Goal: Information Seeking & Learning: Compare options

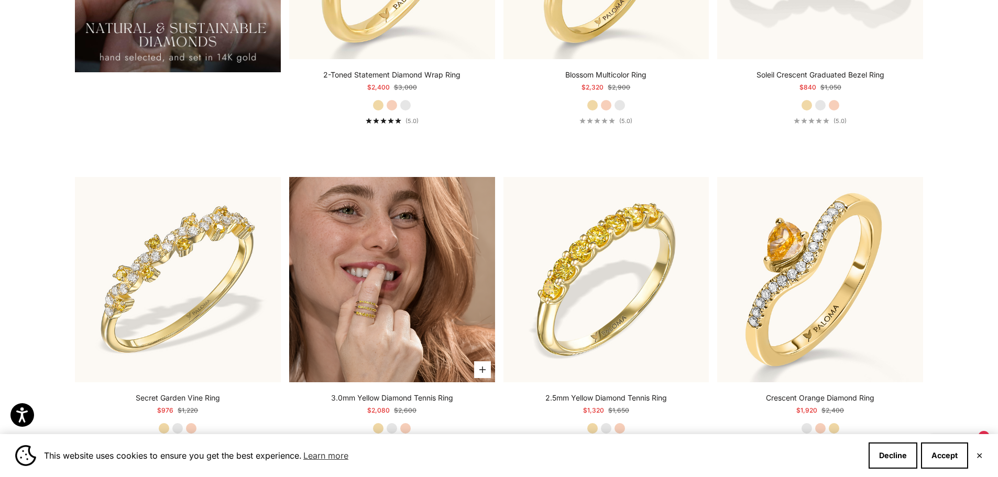
scroll to position [1258, 0]
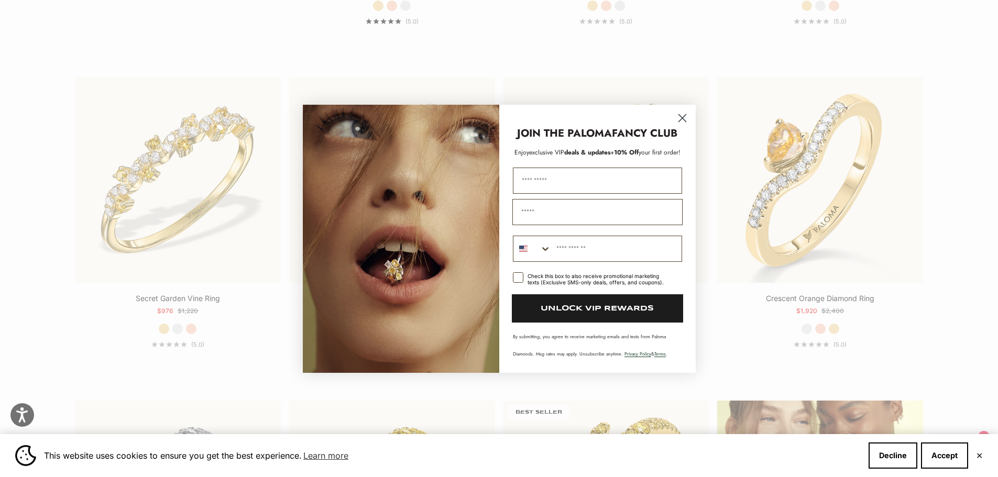
click at [682, 115] on circle "Close dialog" at bounding box center [681, 117] width 17 height 17
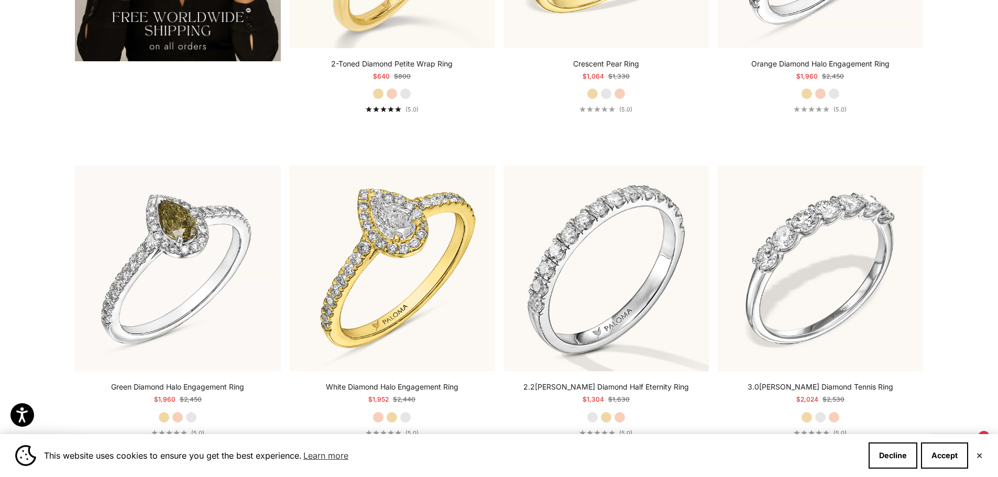
scroll to position [2306, 0]
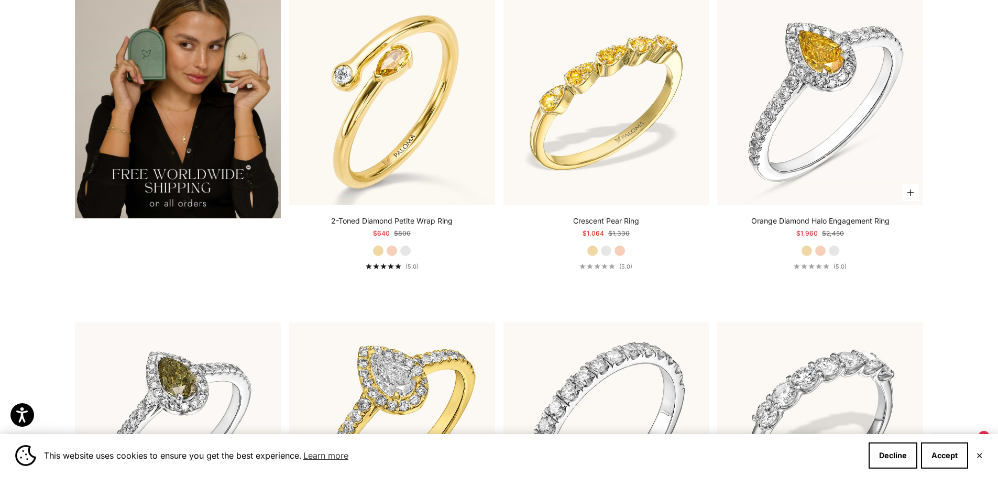
click at [835, 253] on label "White Gold" at bounding box center [835, 251] width 12 height 12
click at [813, 253] on fieldset "Yellow Gold Rose Gold White Gold" at bounding box center [820, 251] width 39 height 12
click at [820, 253] on label "Rose Gold" at bounding box center [821, 251] width 12 height 12
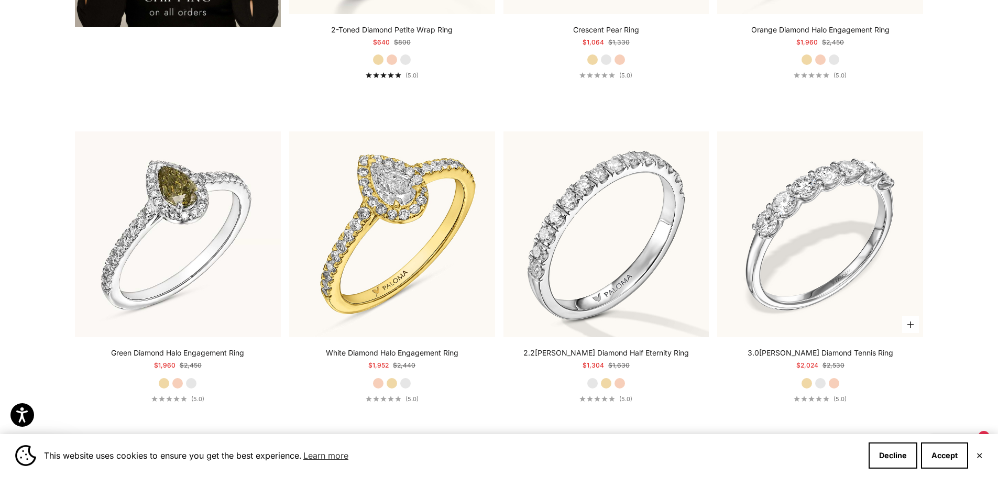
scroll to position [2516, 0]
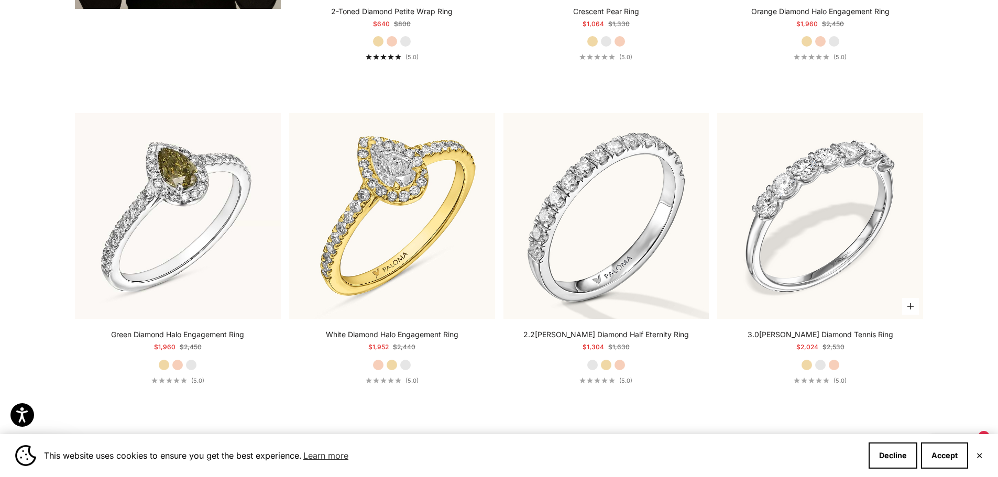
click at [823, 365] on label "White Gold" at bounding box center [821, 366] width 12 height 12
click at [839, 366] on label "Rose Gold" at bounding box center [835, 366] width 12 height 12
click at [619, 372] on div "2.2[PERSON_NAME] Diamond Half Eternity Ring Starting at $1,304 Regular price $1…" at bounding box center [607, 357] width 206 height 55
click at [618, 366] on label "Rose Gold" at bounding box center [620, 366] width 12 height 12
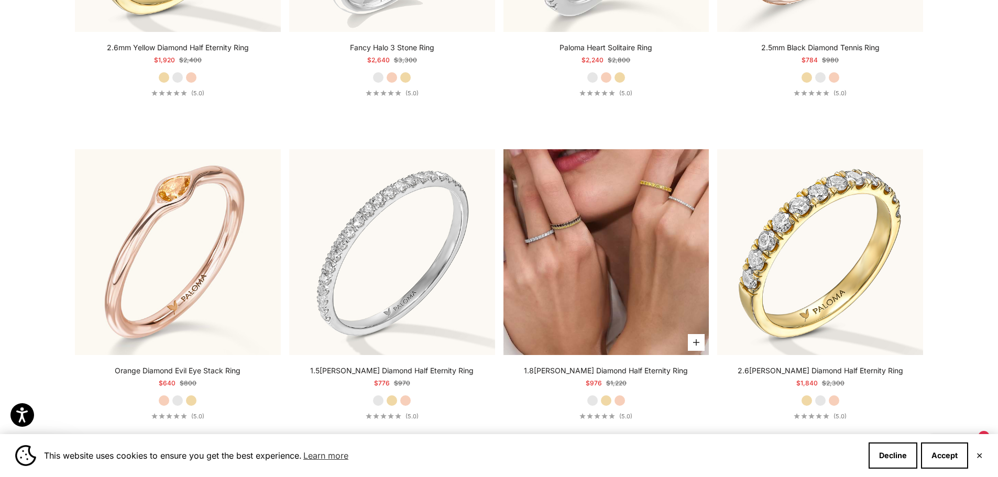
scroll to position [3512, 0]
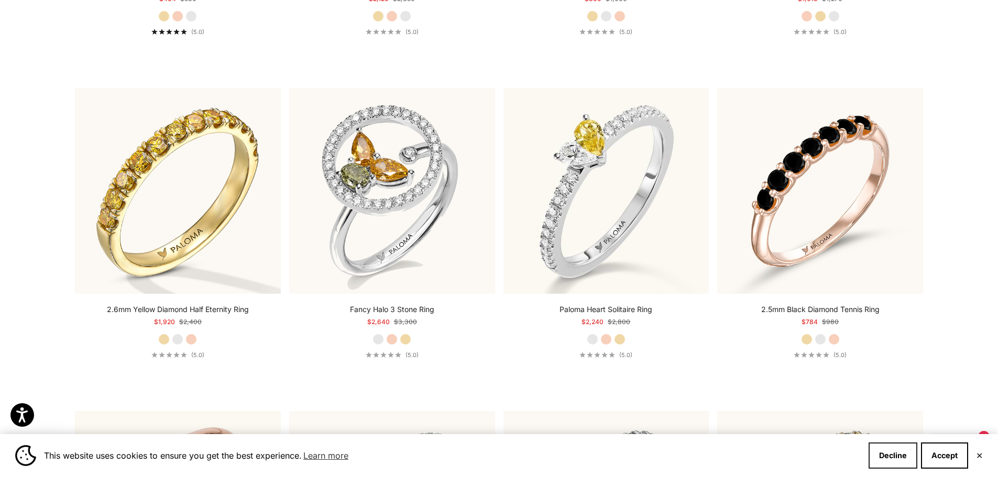
click at [899, 456] on button "Decline" at bounding box center [893, 456] width 49 height 26
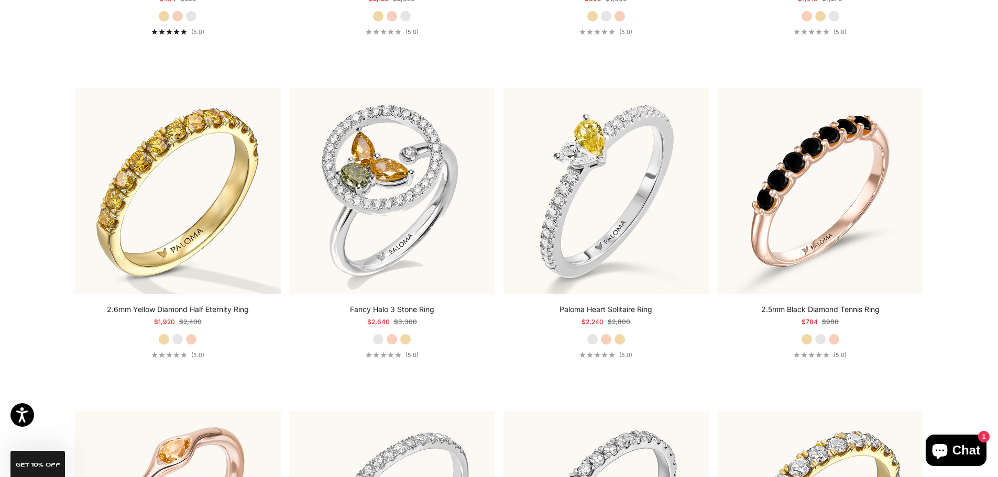
scroll to position [0, 0]
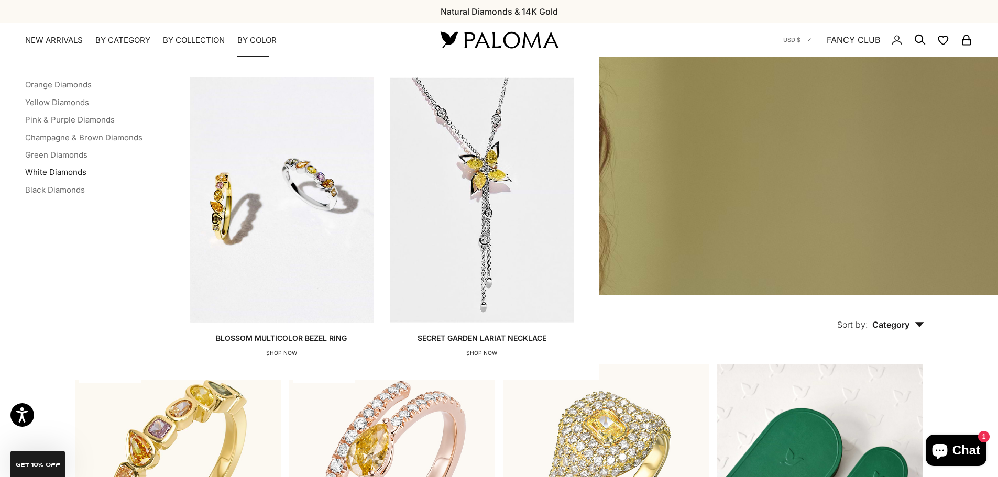
click at [71, 173] on link "White Diamonds" at bounding box center [55, 172] width 61 height 10
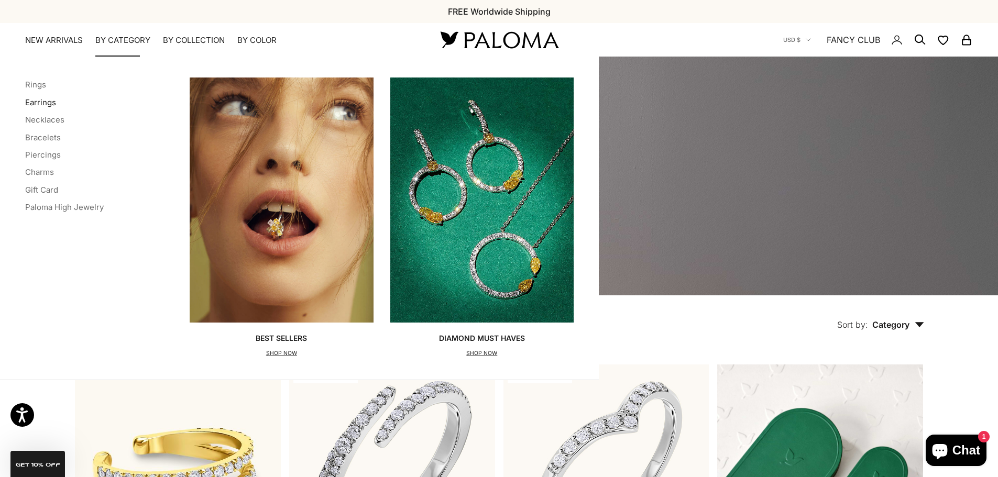
click at [41, 102] on link "Earrings" at bounding box center [40, 102] width 31 height 10
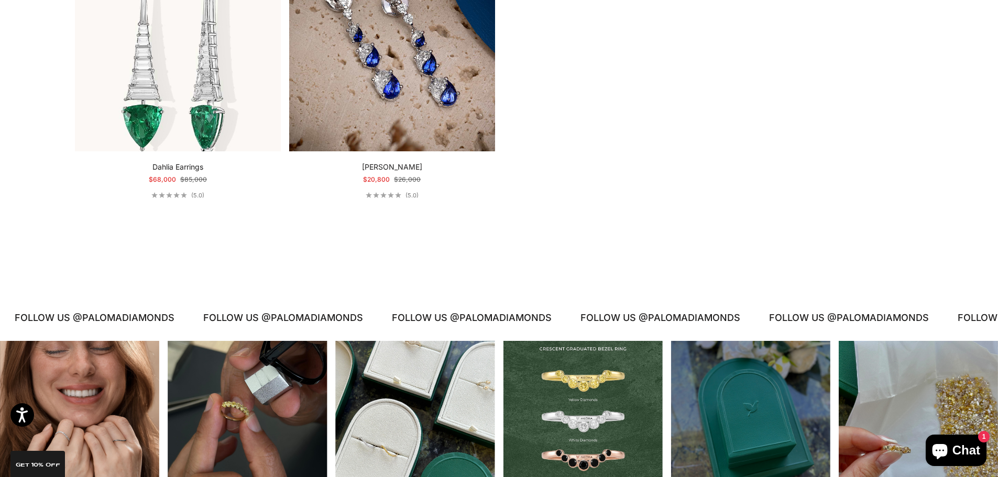
scroll to position [2725, 0]
